Goal: Task Accomplishment & Management: Manage account settings

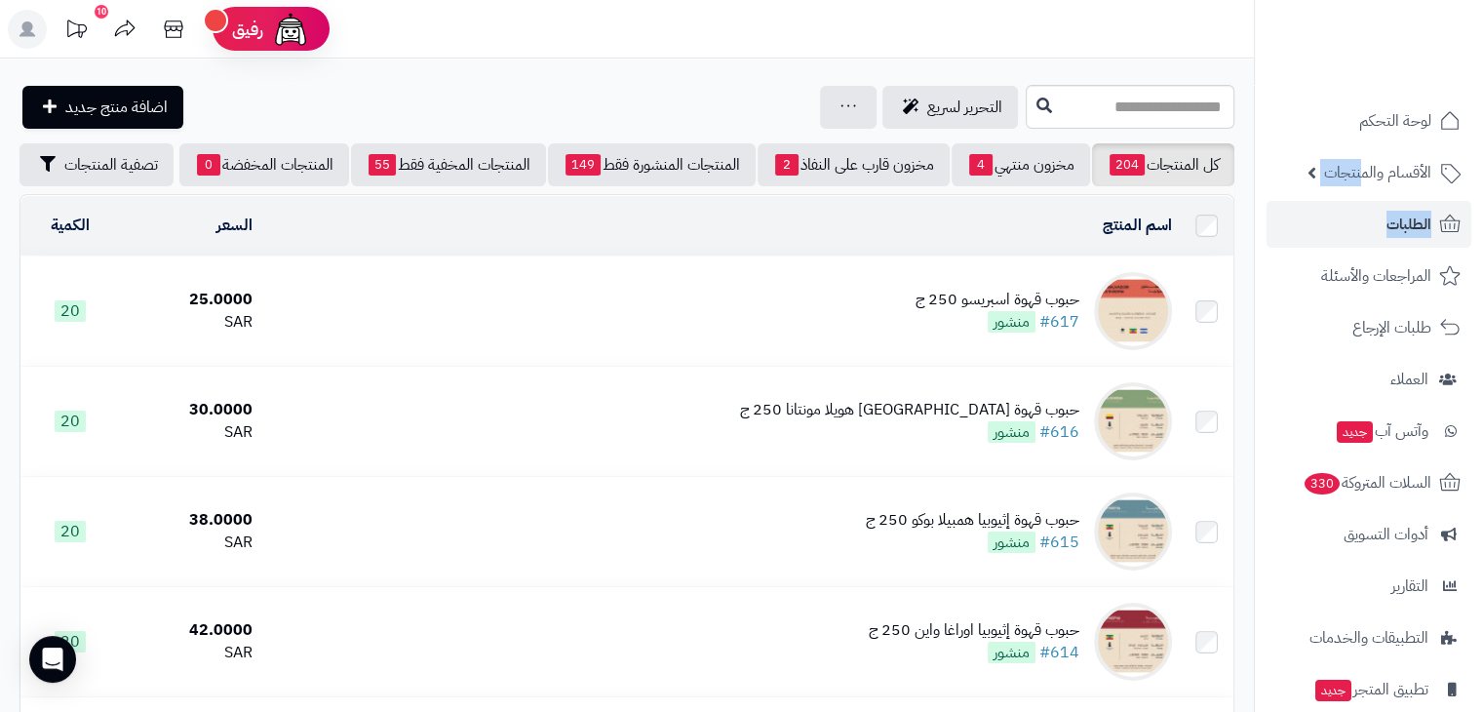
drag, startPoint x: 1361, startPoint y: 192, endPoint x: 1361, endPoint y: 213, distance: 21.4
click at [1361, 213] on ul "لوحة التحكم الأقسام والمنتجات المنتجات الأقسام الماركات مواصفات المنتجات مواصفا…" at bounding box center [1369, 456] width 228 height 718
click at [1357, 227] on link "الطلبات" at bounding box center [1368, 224] width 205 height 47
